Goal: Task Accomplishment & Management: Use online tool/utility

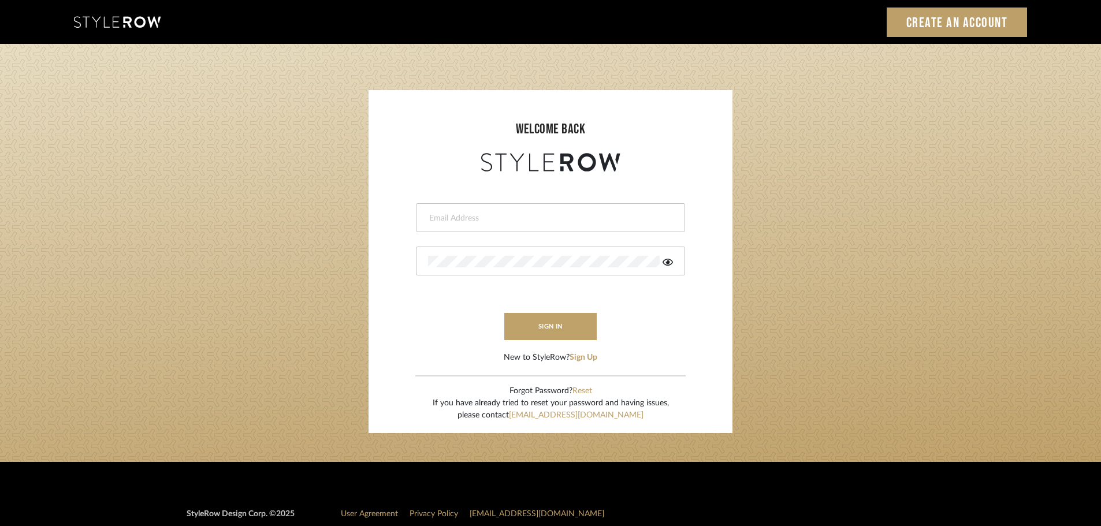
click at [473, 215] on input "email" at bounding box center [549, 219] width 242 height 12
type input "persimmon.design@outlook.com"
click at [527, 332] on button "sign in" at bounding box center [550, 326] width 92 height 27
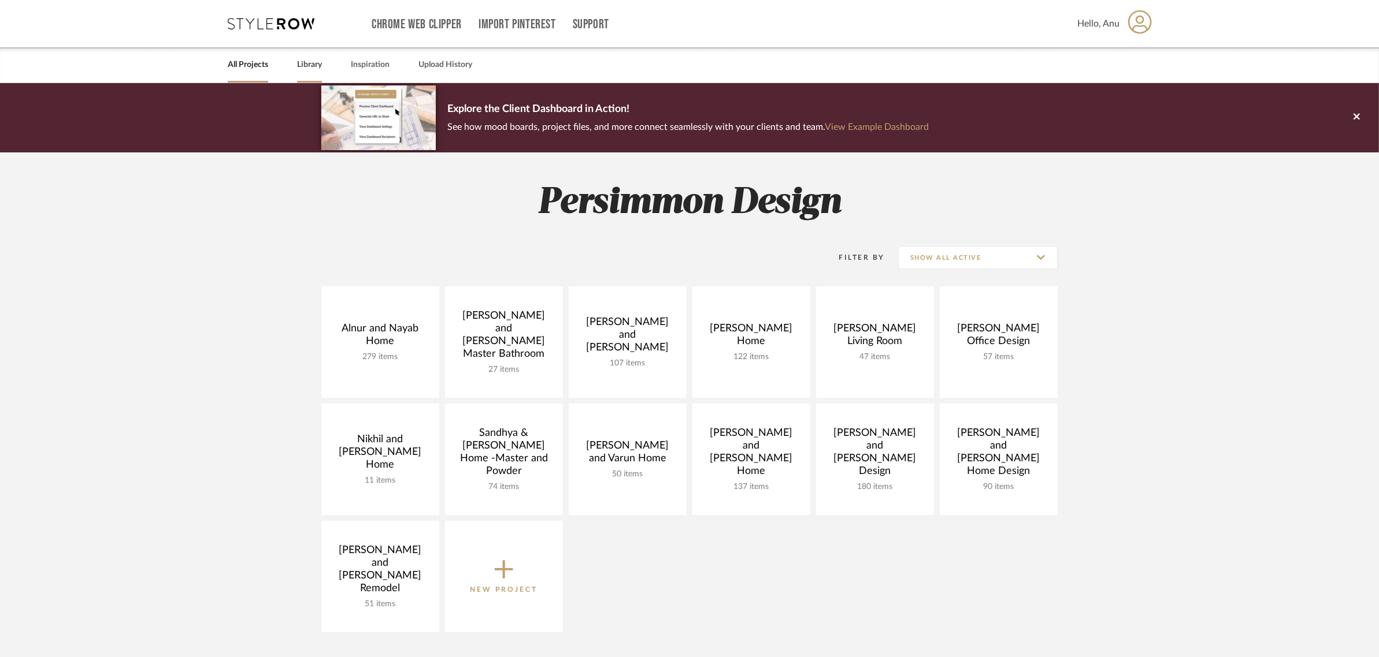
click at [309, 68] on link "Library" at bounding box center [309, 65] width 25 height 16
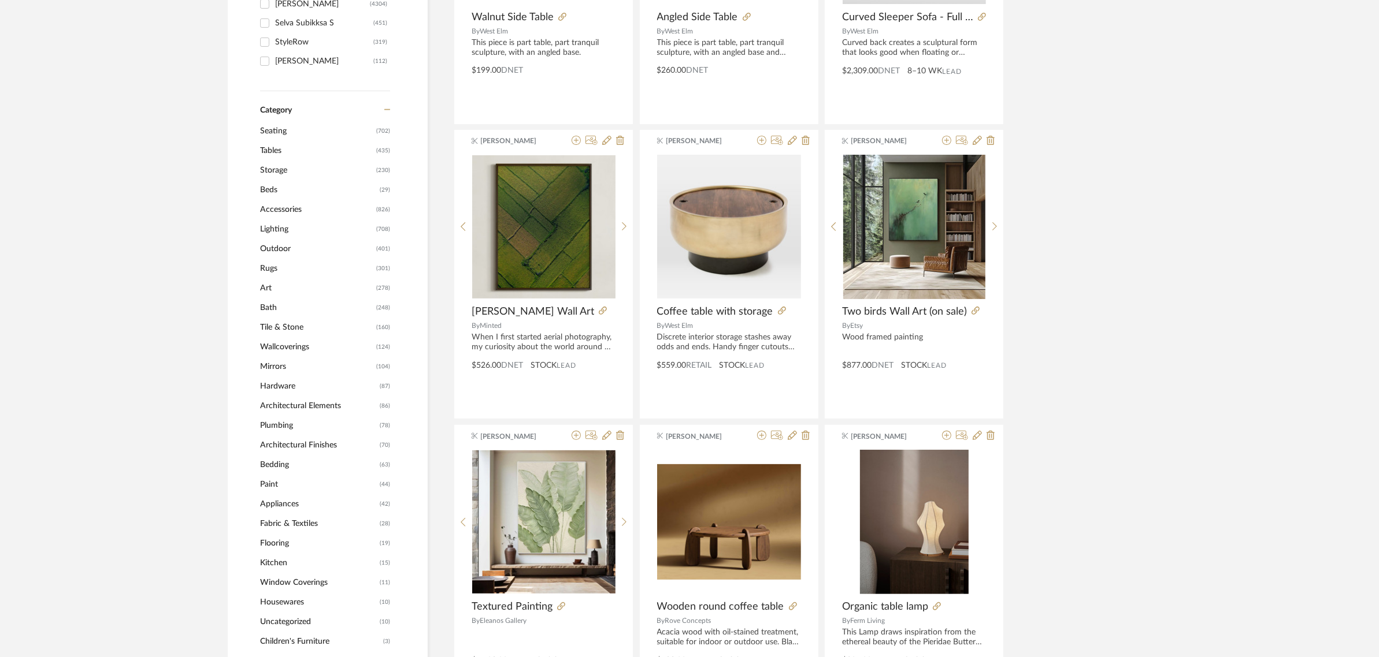
scroll to position [361, 0]
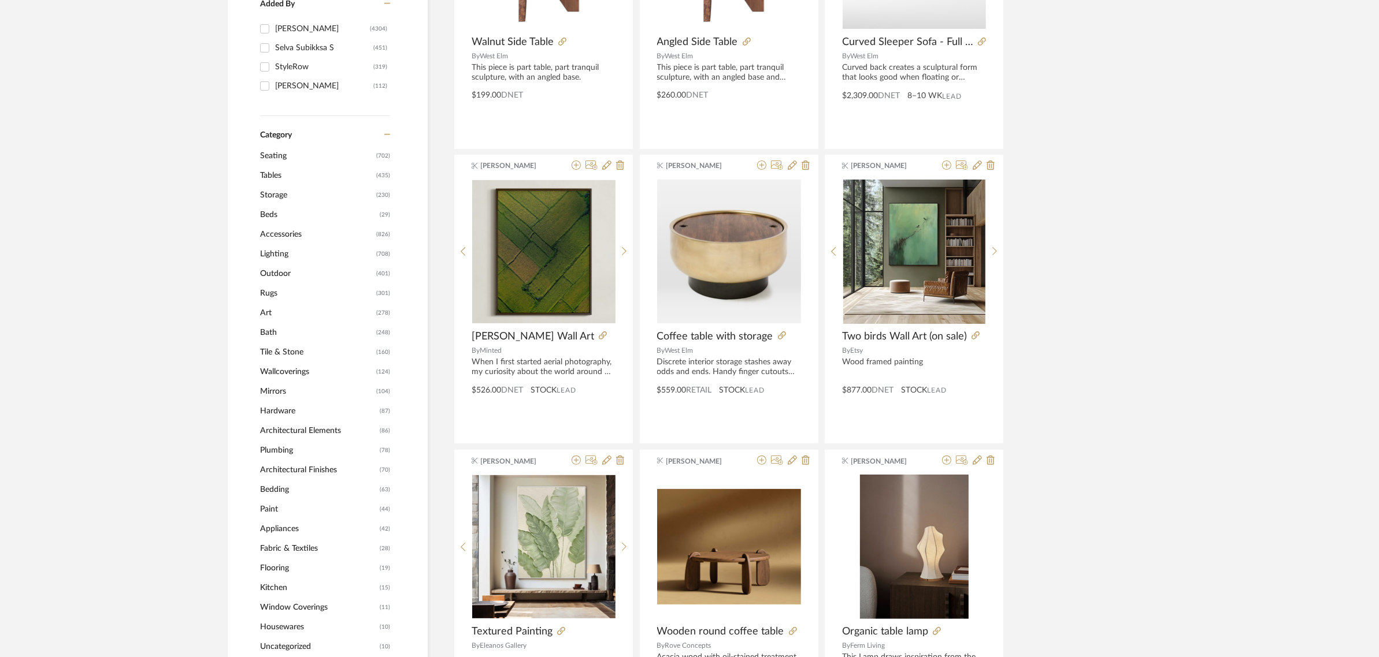
click at [269, 158] on span "Seating" at bounding box center [316, 156] width 113 height 20
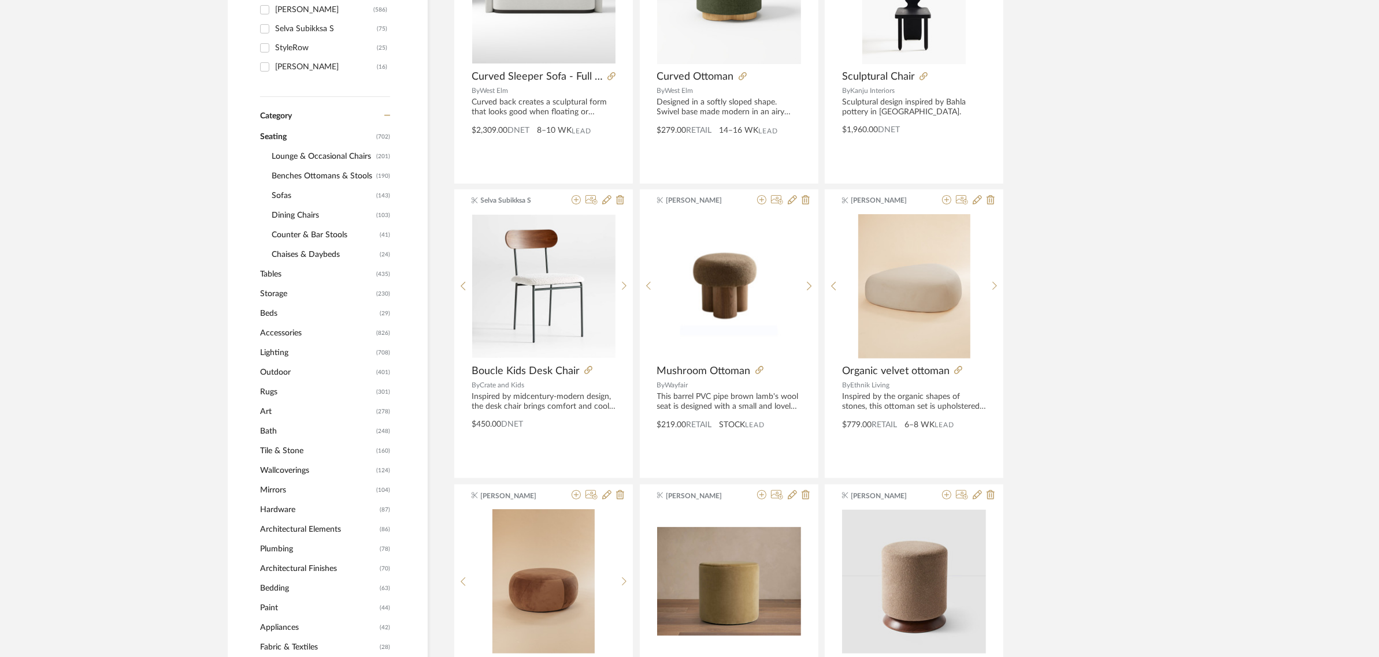
scroll to position [359, 0]
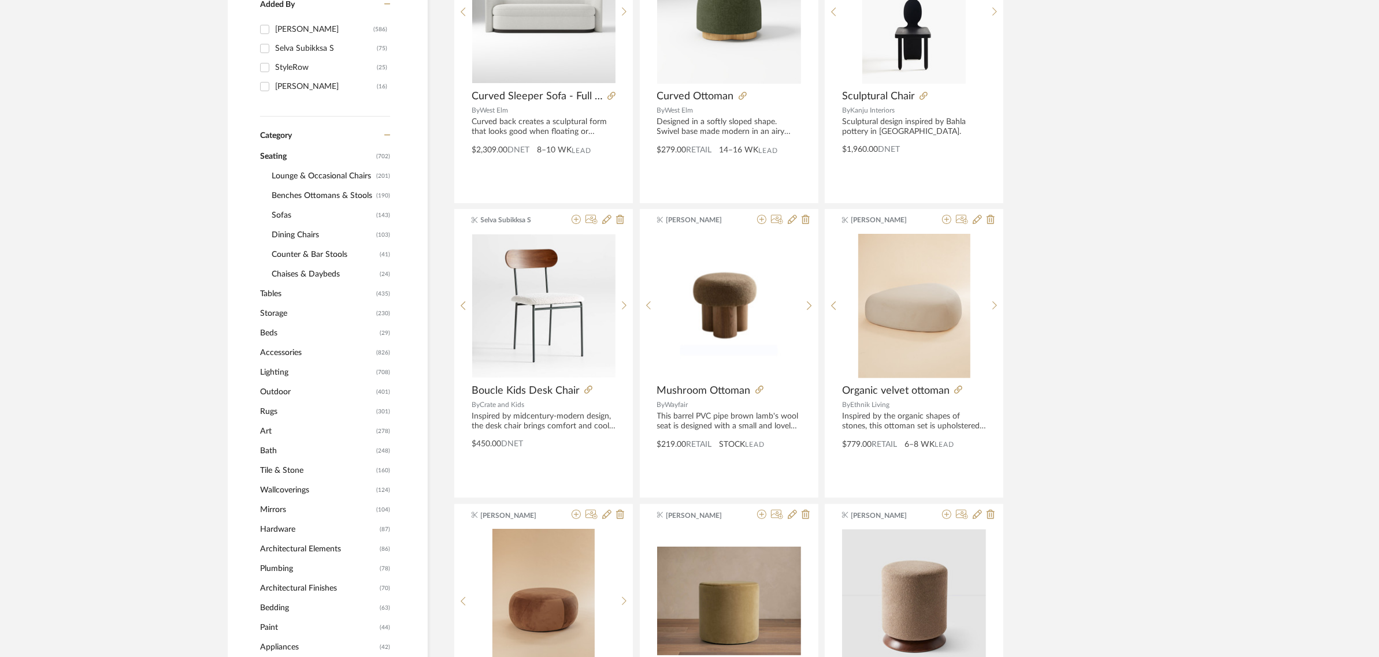
click at [283, 215] on span "Sofas" at bounding box center [323, 216] width 102 height 20
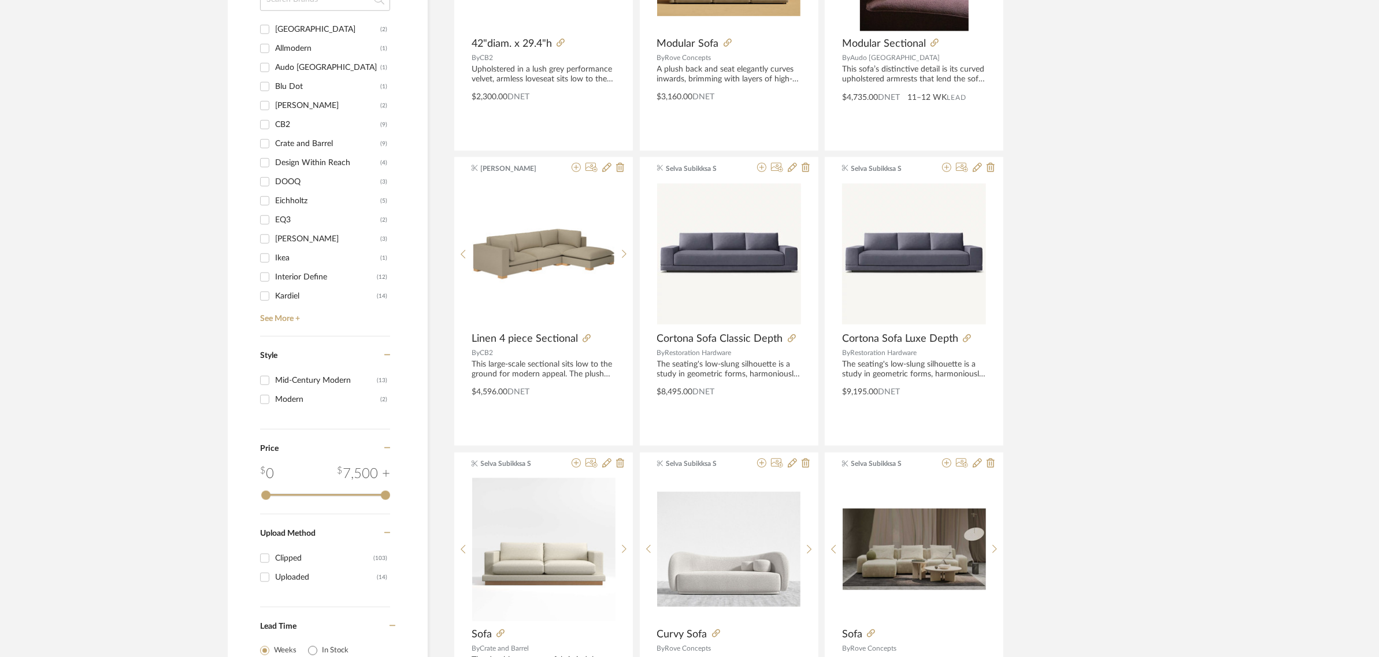
scroll to position [1153, 0]
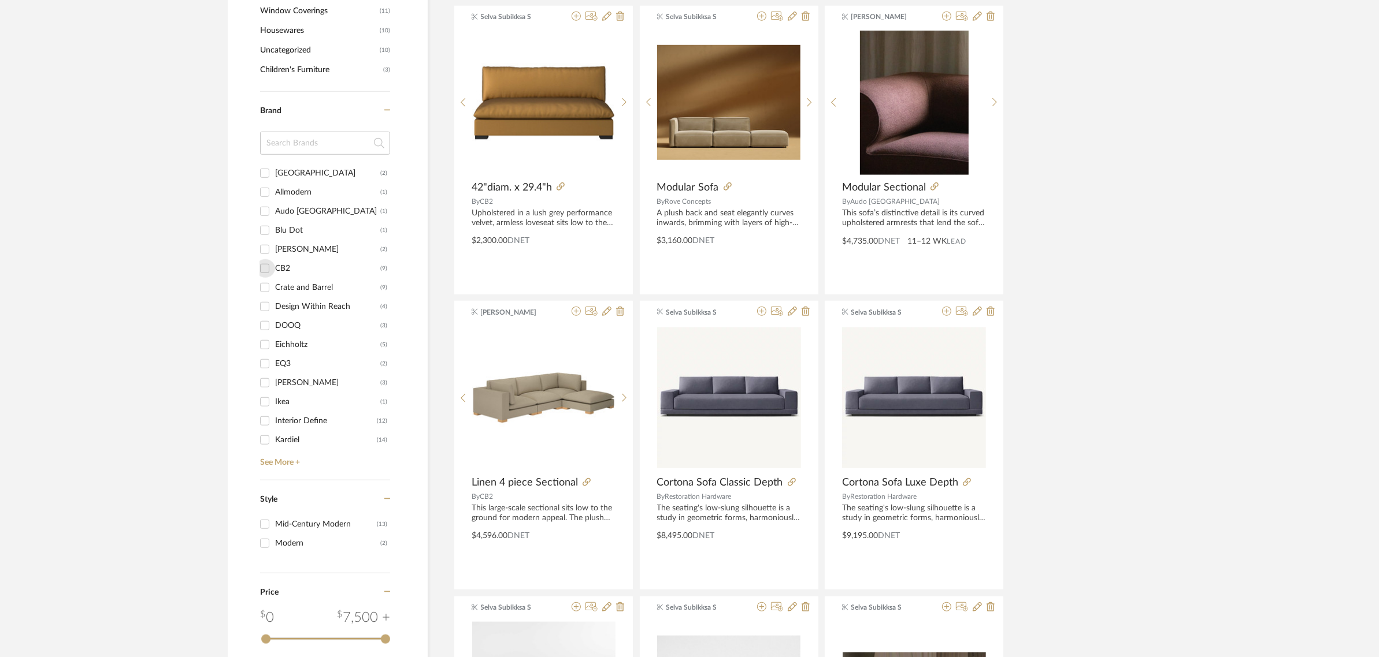
click at [269, 267] on input "CB2 (9)" at bounding box center [264, 268] width 18 height 18
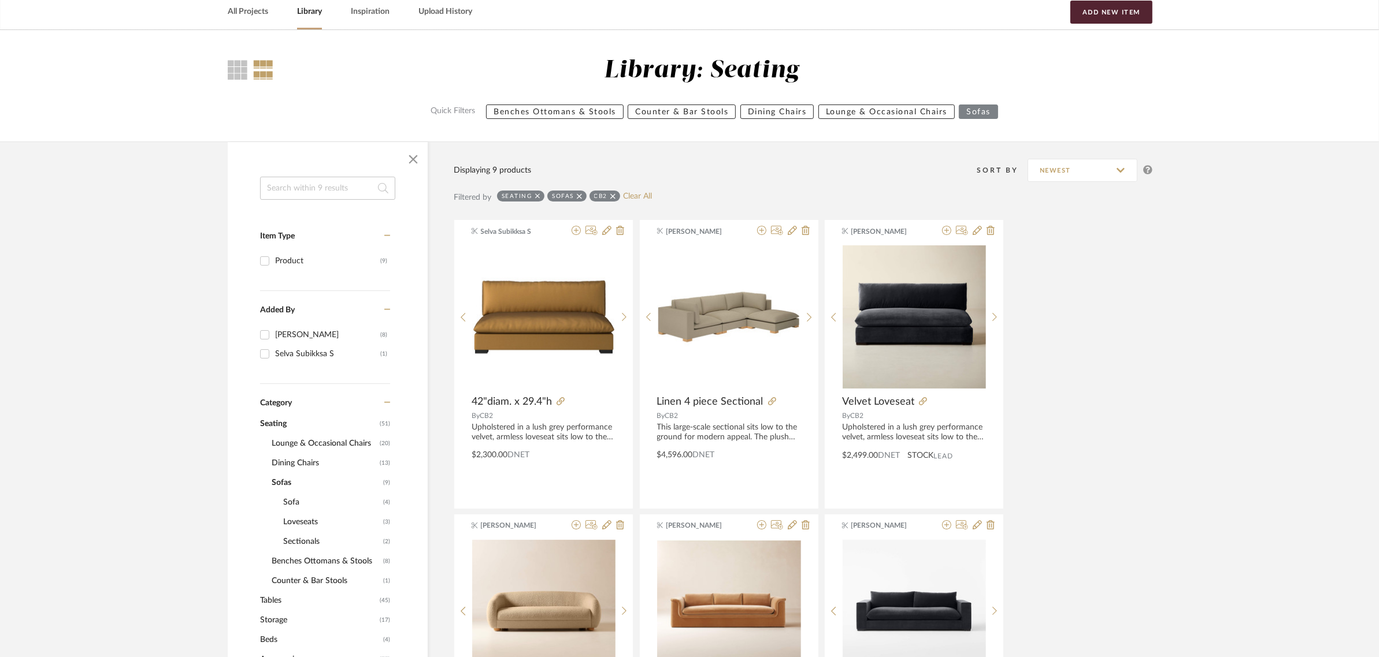
scroll to position [51, 0]
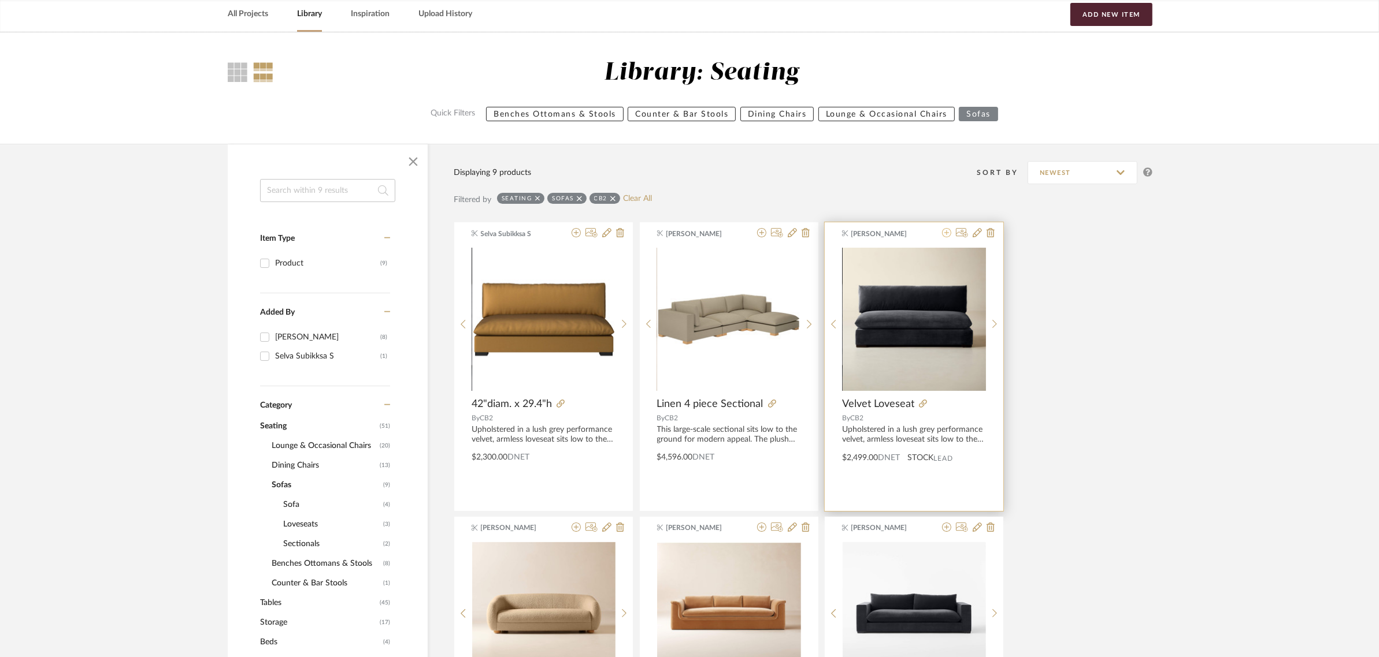
click at [942, 235] on icon at bounding box center [946, 232] width 9 height 9
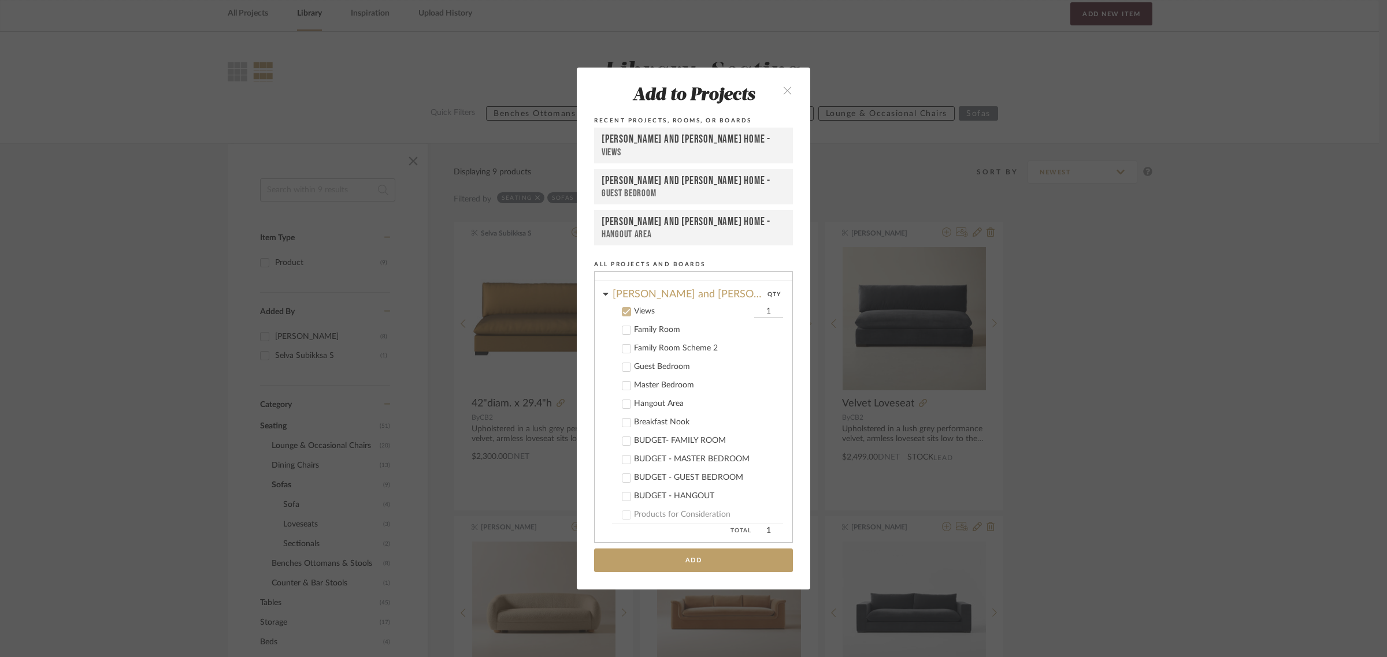
scroll to position [292, 0]
click at [1142, 301] on div "Add to Projects Recent Projects, Rooms, or Boards [PERSON_NAME] and [PERSON_NAM…" at bounding box center [693, 328] width 1387 height 657
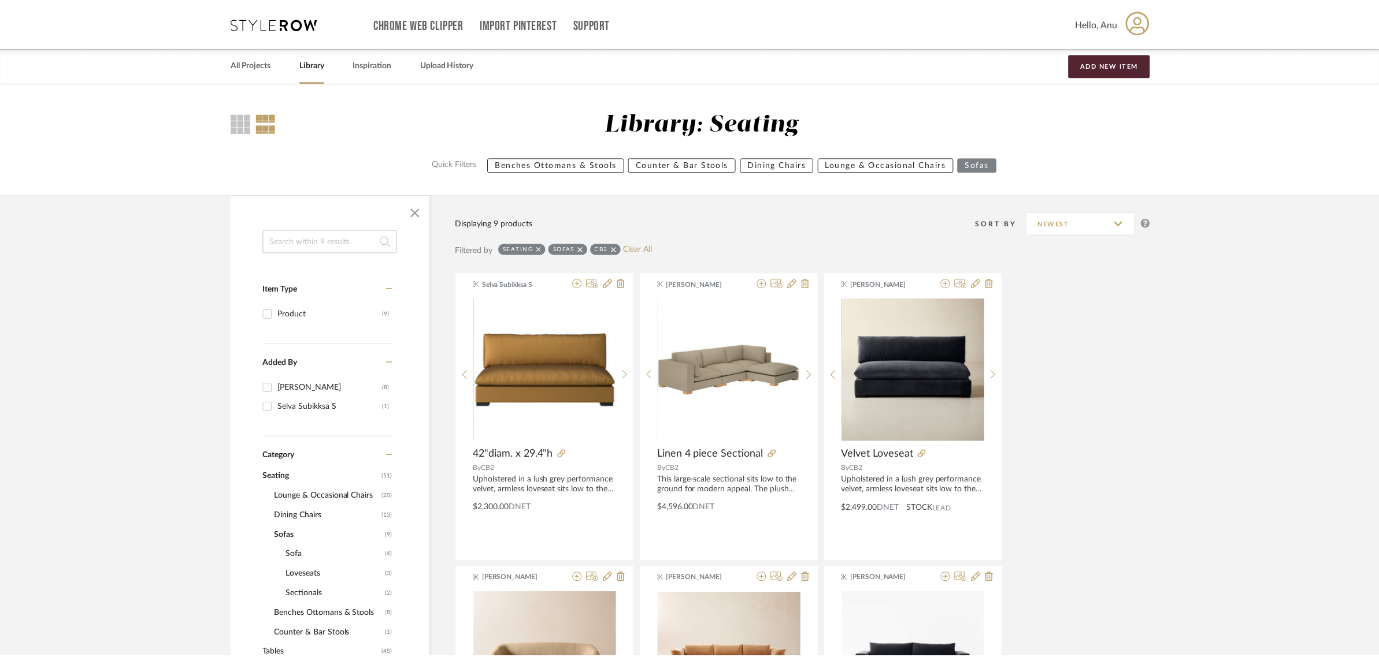
scroll to position [51, 0]
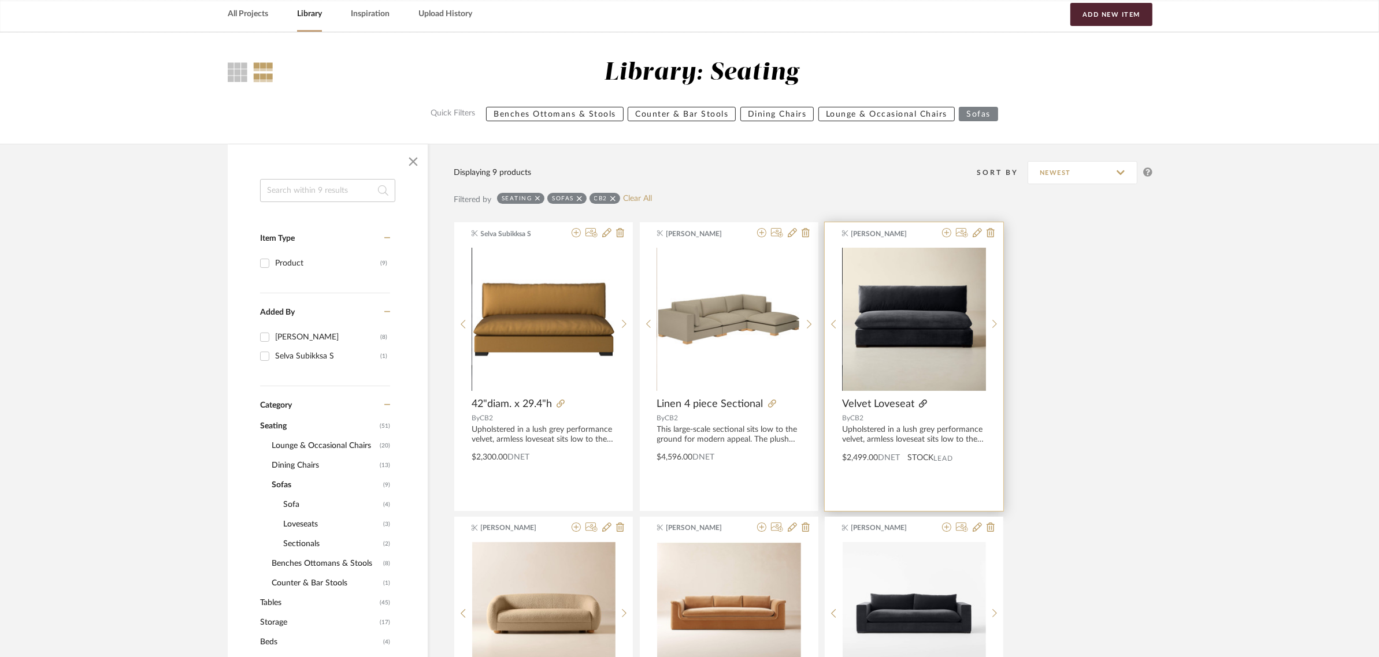
click at [923, 400] on icon at bounding box center [923, 404] width 8 height 8
click at [629, 198] on link "Clear All" at bounding box center [637, 199] width 29 height 10
checkbox input "false"
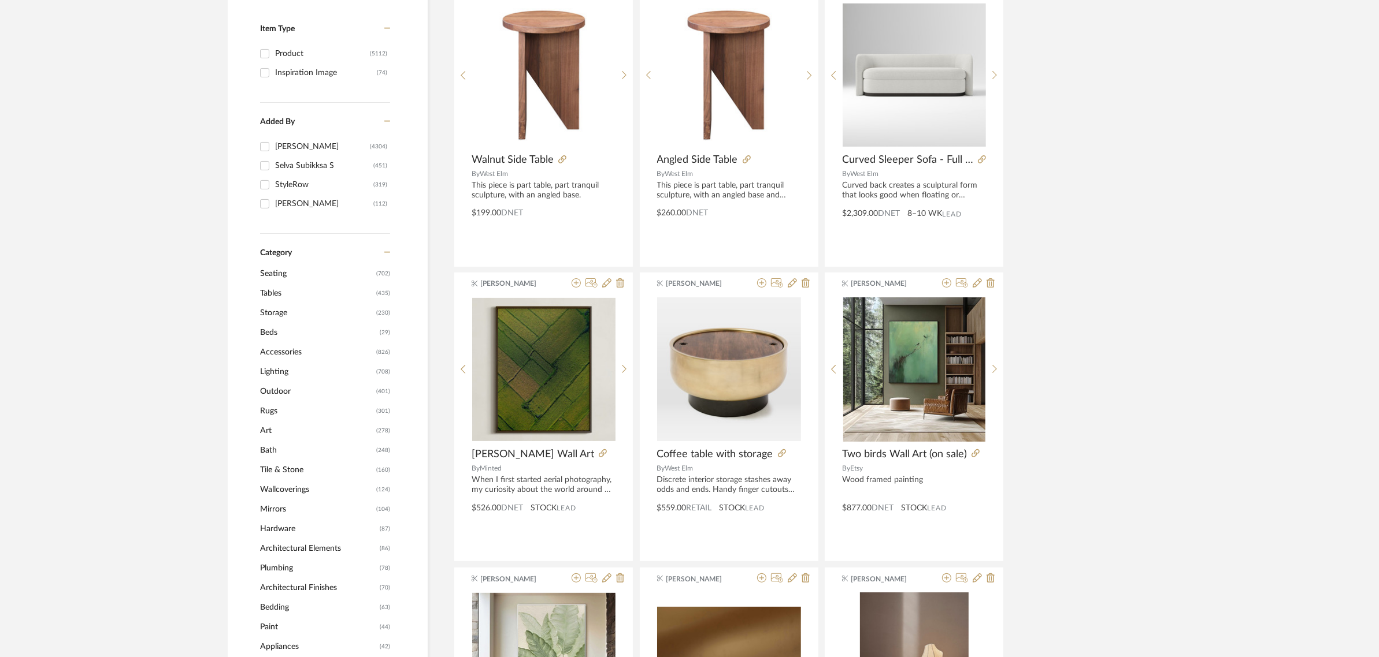
scroll to position [412, 0]
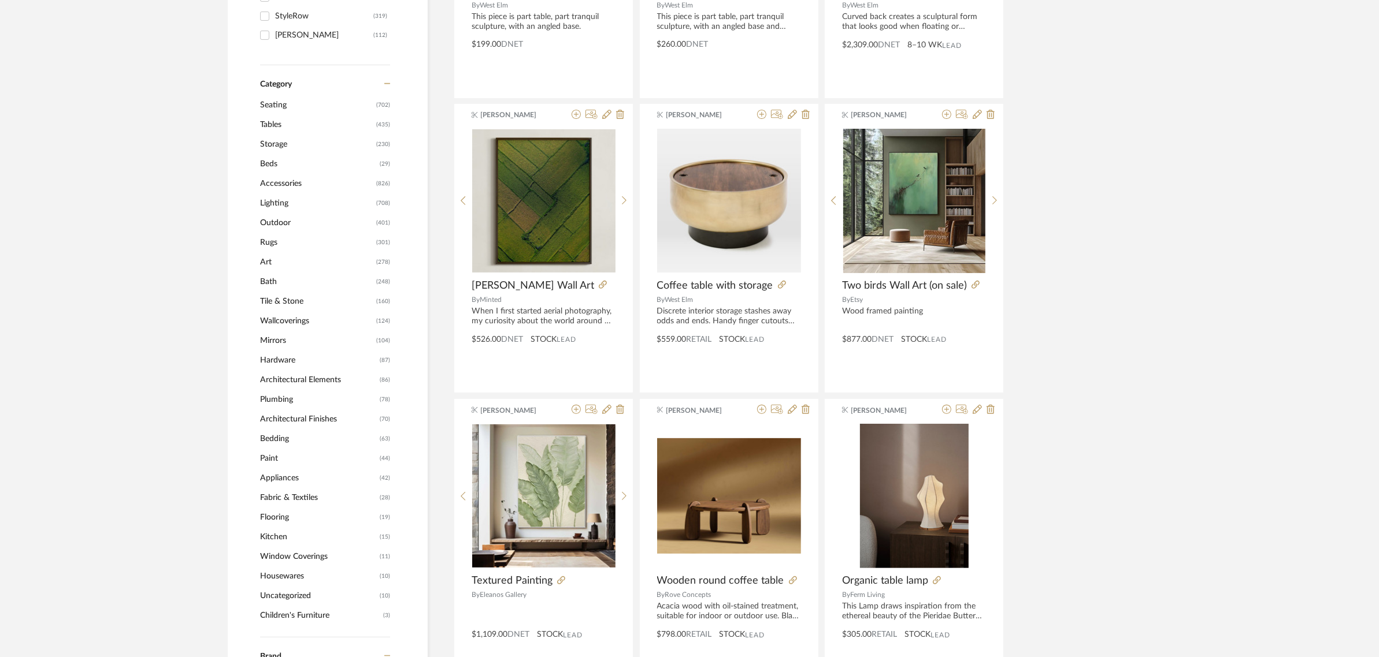
click at [273, 206] on span "Lighting" at bounding box center [316, 204] width 113 height 20
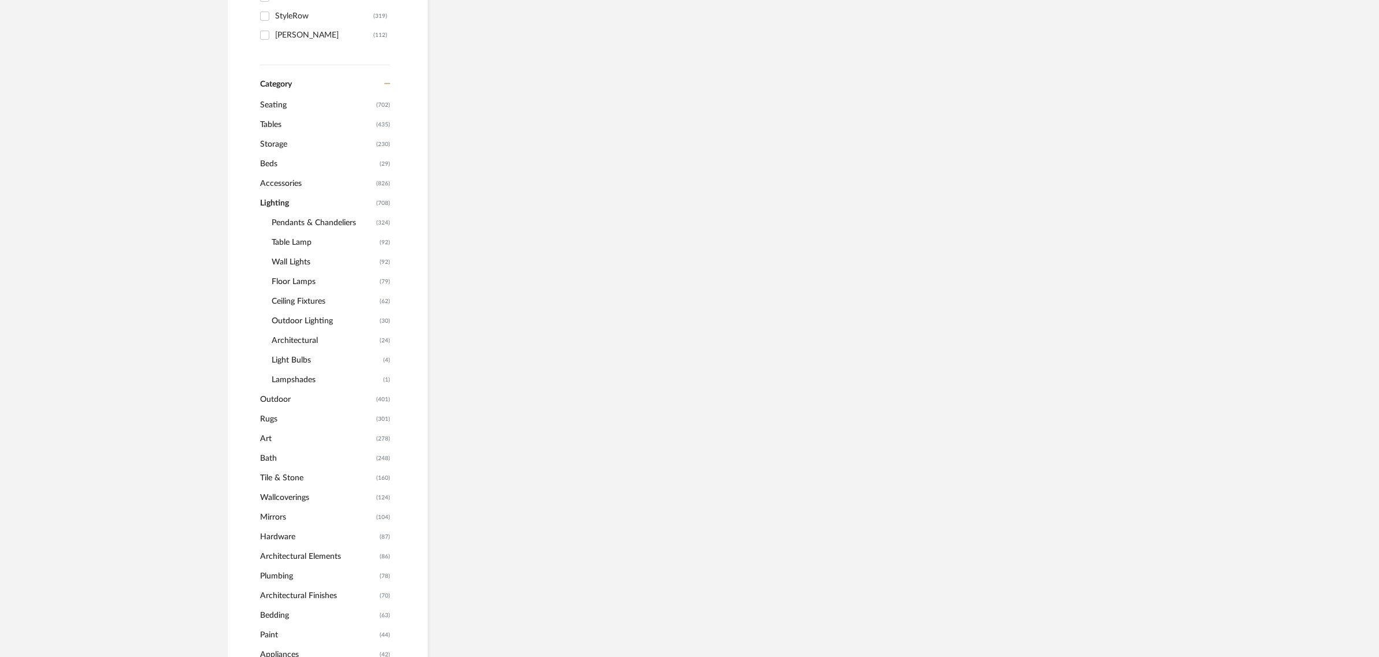
scroll to position [410, 0]
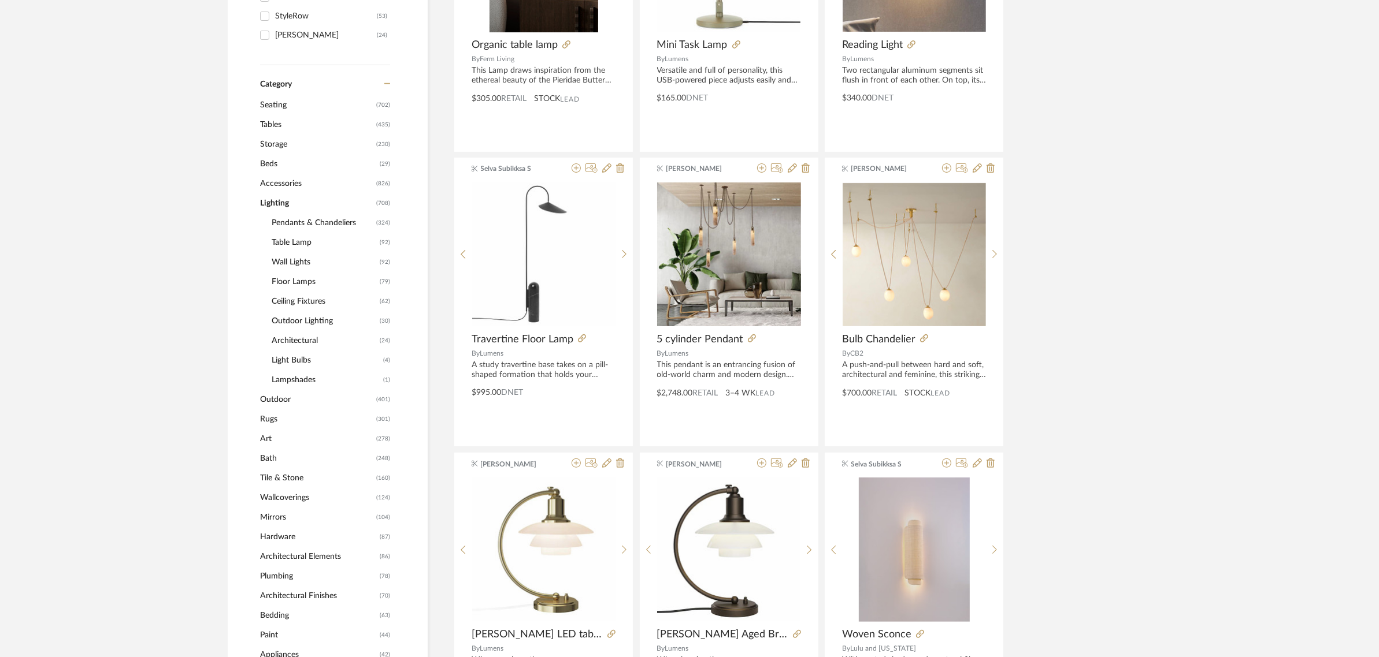
click at [281, 218] on span "Pendants & Chandeliers" at bounding box center [323, 223] width 102 height 20
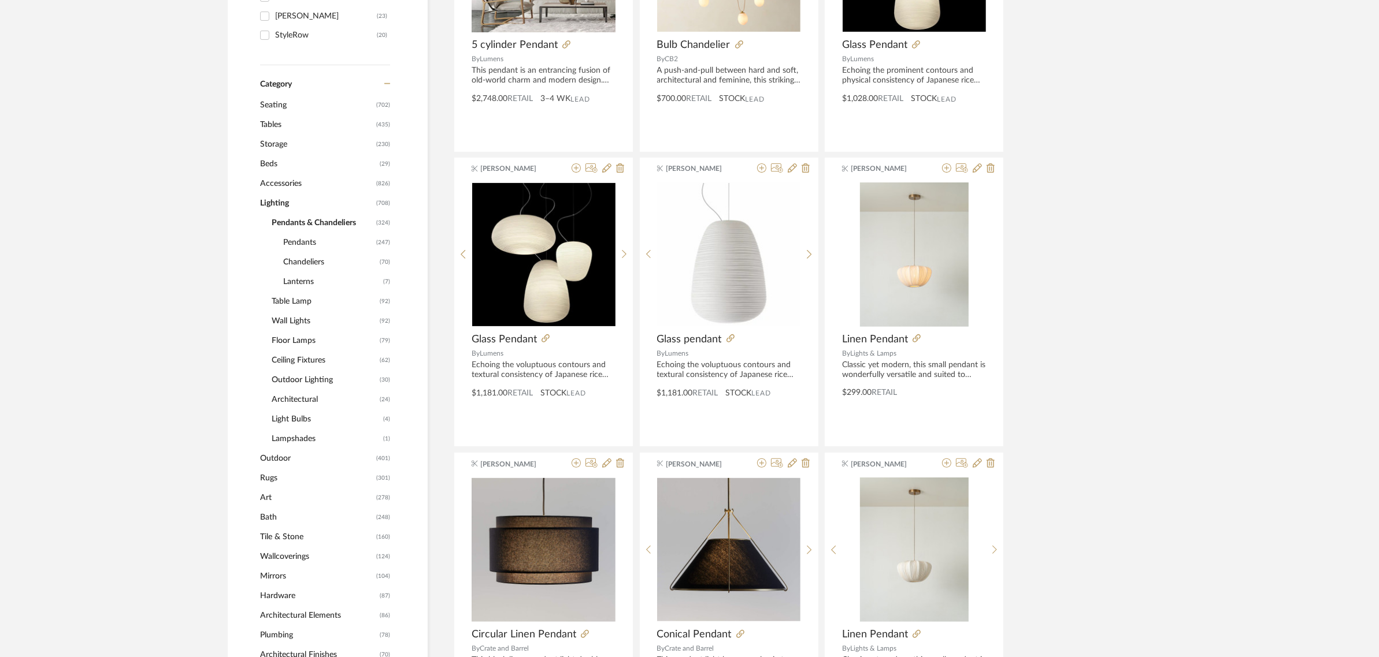
click at [298, 243] on span "Pendants" at bounding box center [328, 243] width 90 height 20
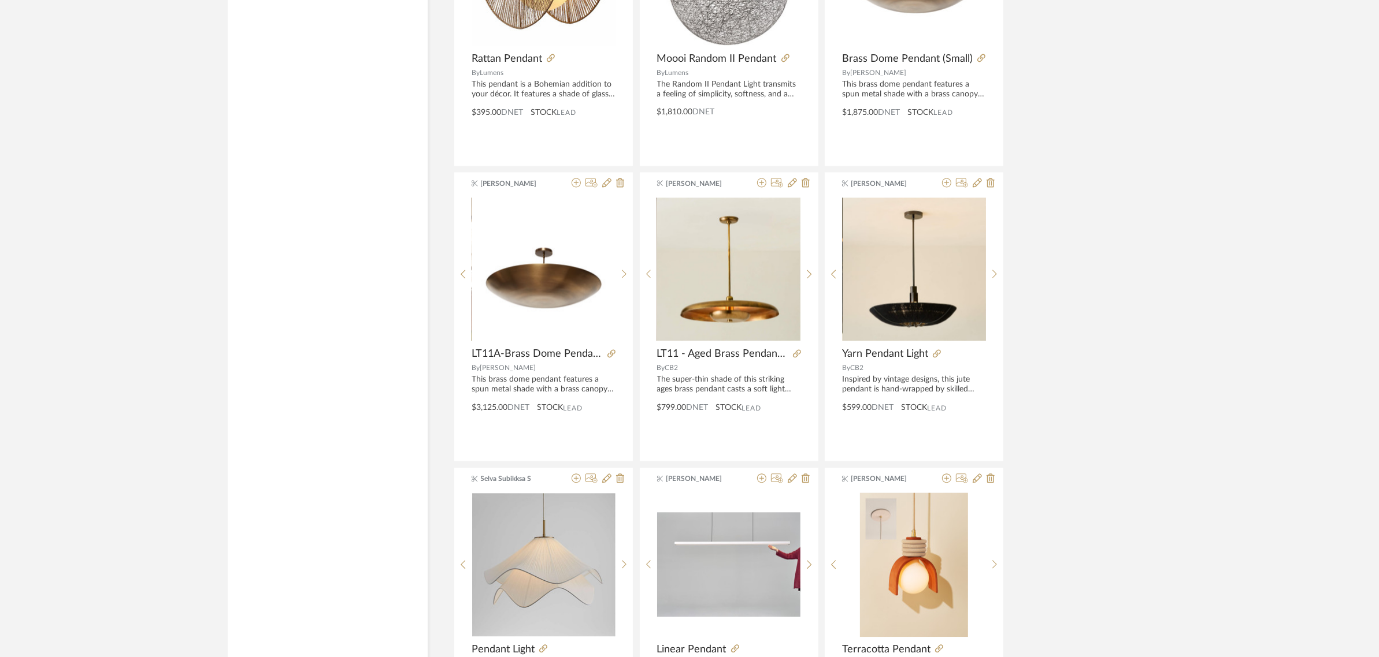
scroll to position [3105, 0]
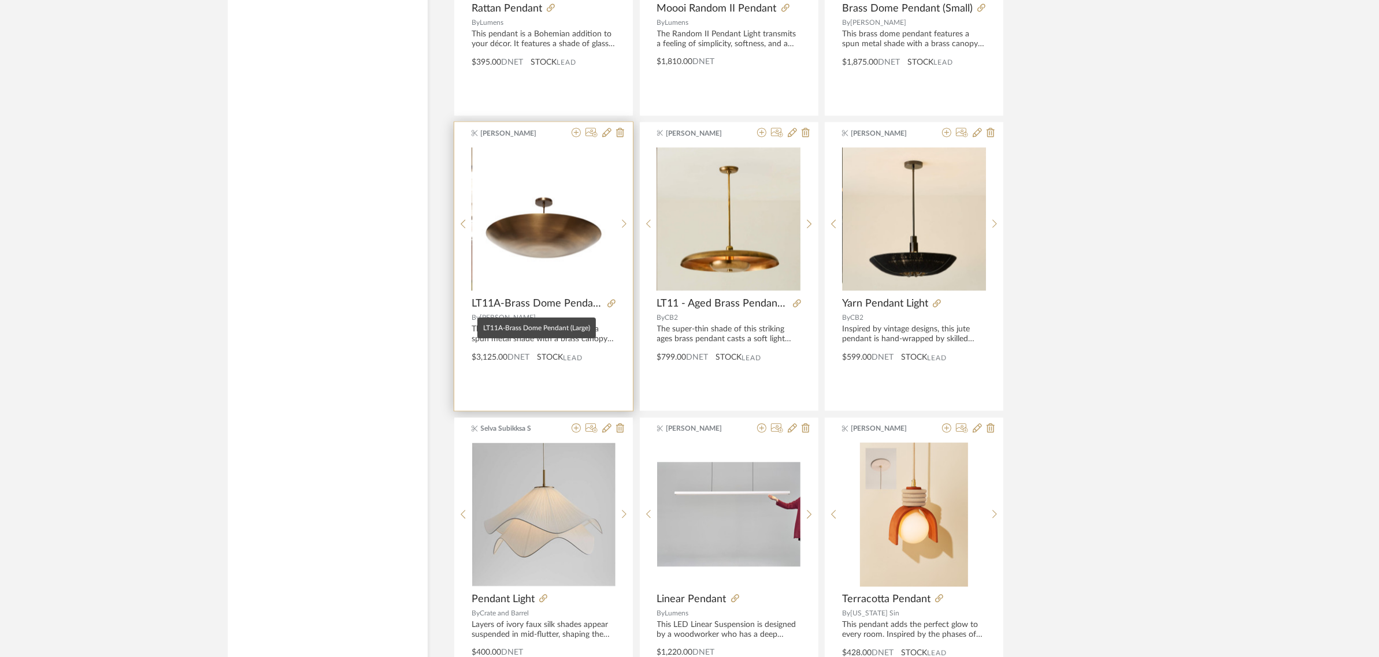
click at [485, 307] on span "LT11A-Brass Dome Pendant (Large)" at bounding box center [536, 304] width 131 height 13
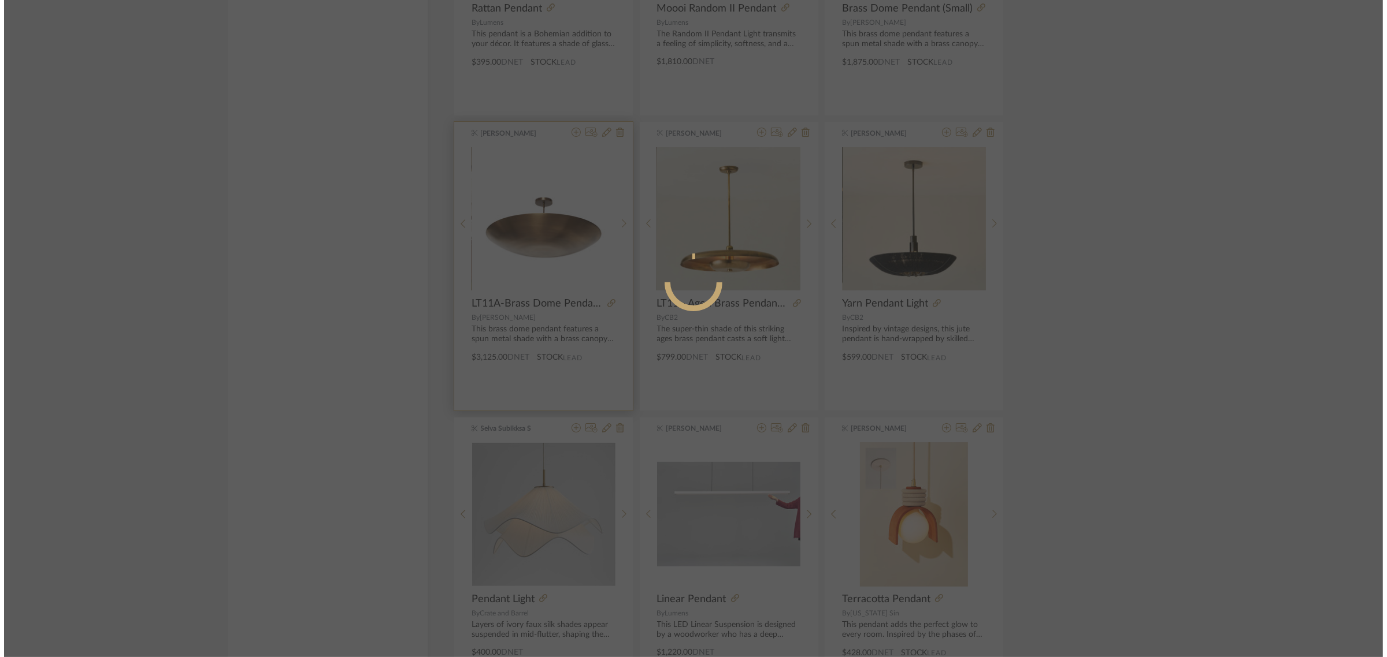
scroll to position [0, 0]
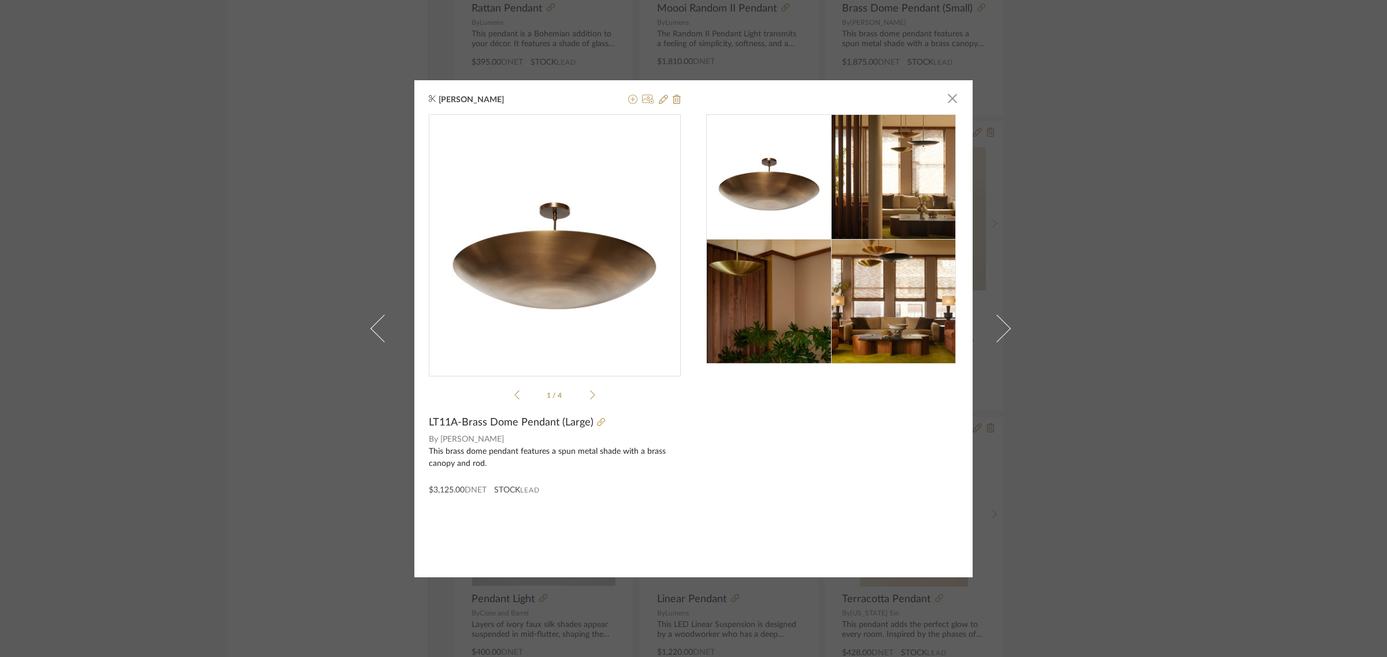
click at [1228, 242] on div "[PERSON_NAME] × 1 / 4 LT11A-Brass Dome Pendant (Large) By [PERSON_NAME] This br…" at bounding box center [693, 328] width 1387 height 657
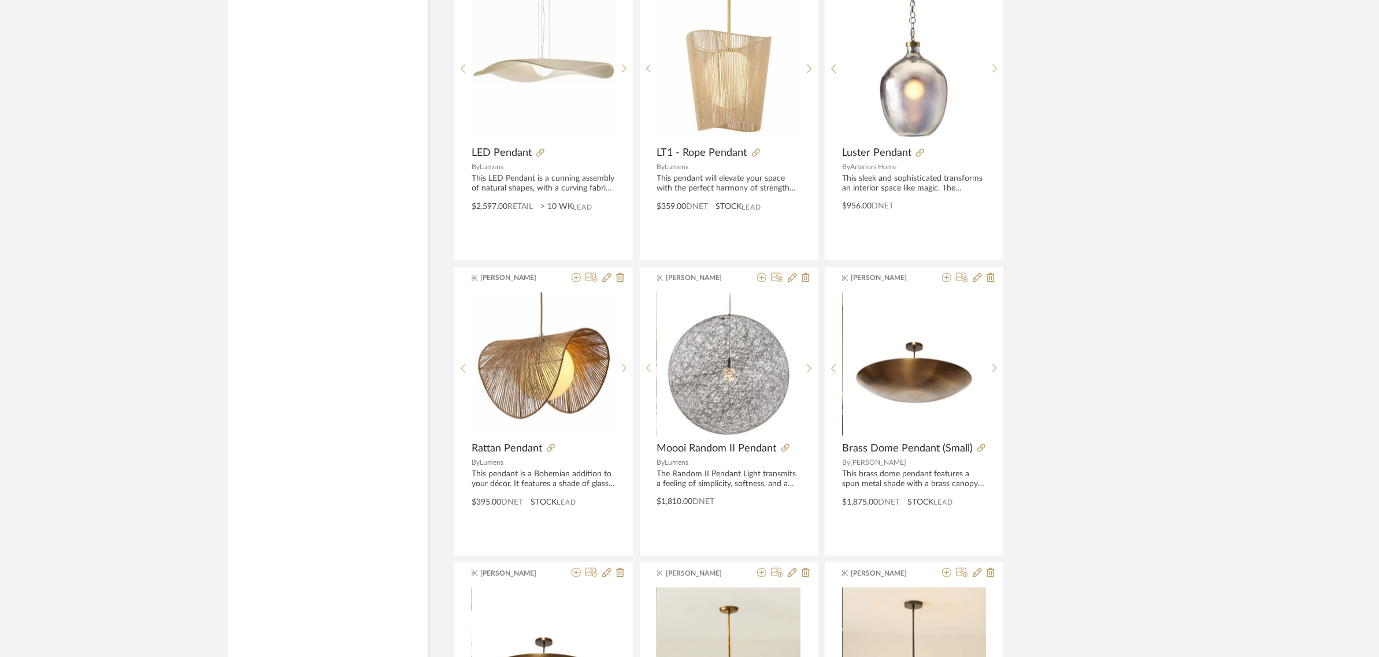
scroll to position [2744, 0]
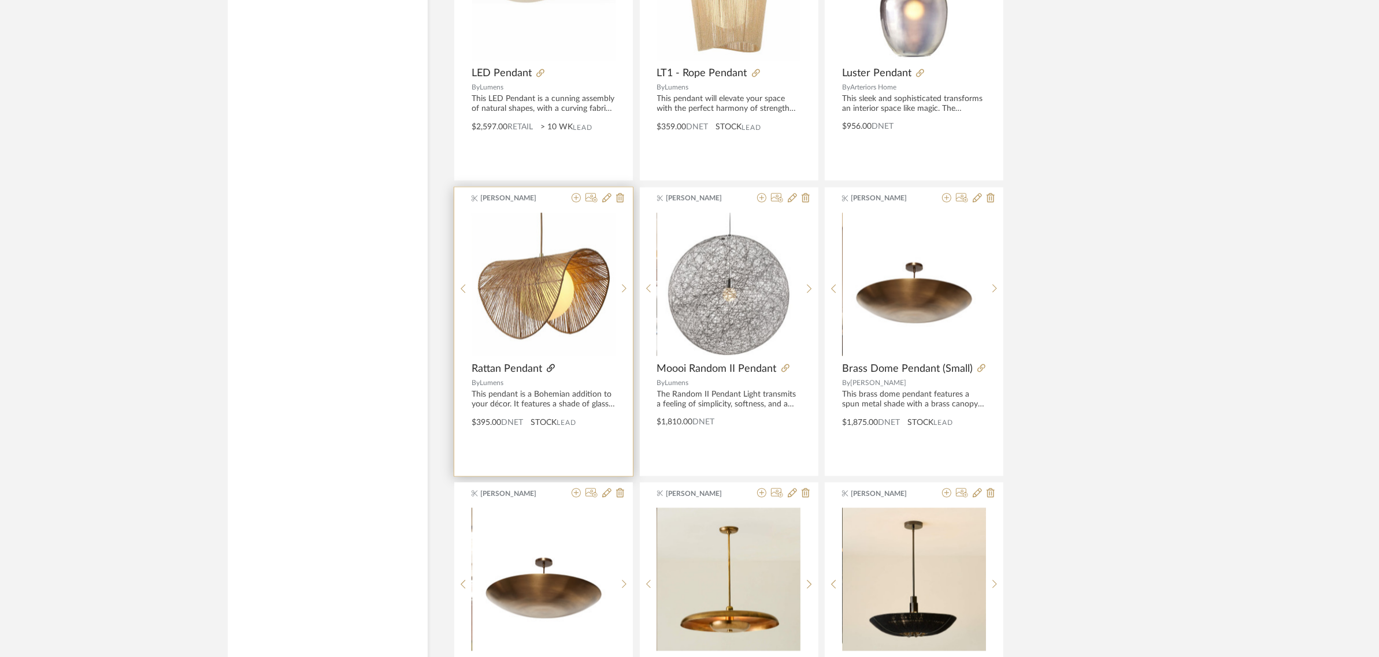
click at [551, 371] on icon at bounding box center [551, 369] width 8 height 8
